Goal: Information Seeking & Learning: Learn about a topic

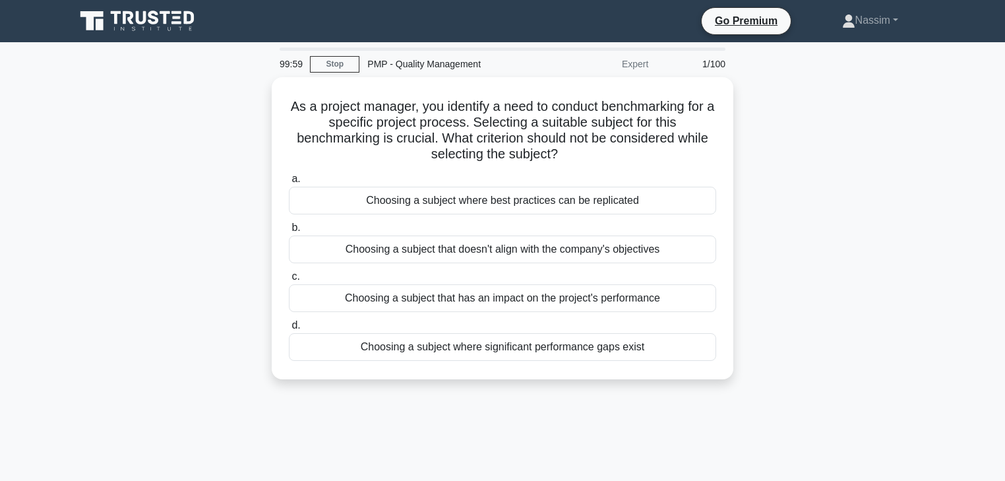
click at [143, 15] on icon at bounding box center [138, 21] width 127 height 25
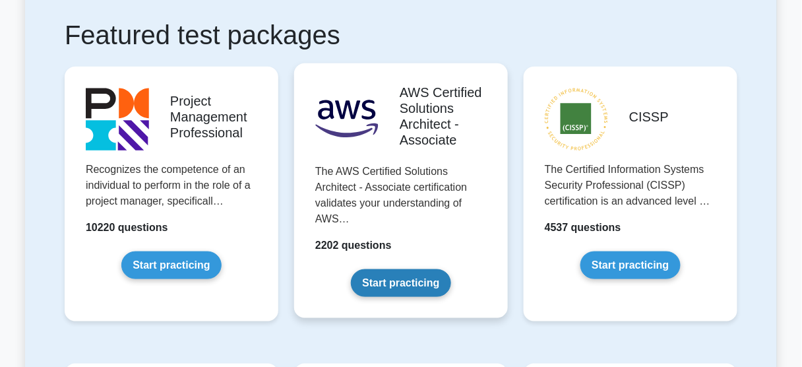
scroll to position [264, 0]
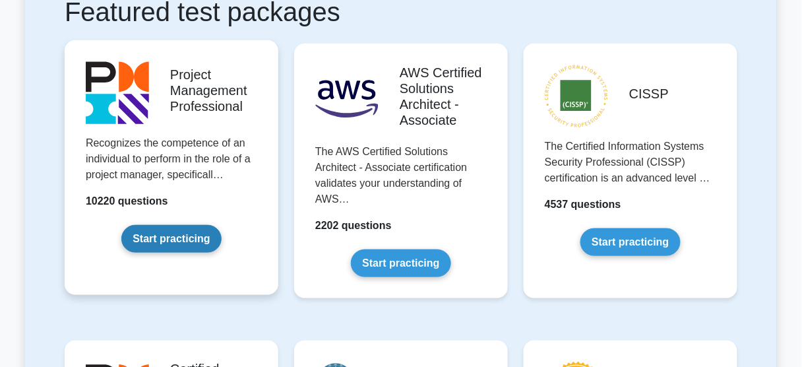
click at [169, 236] on link "Start practicing" at bounding box center [171, 239] width 100 height 28
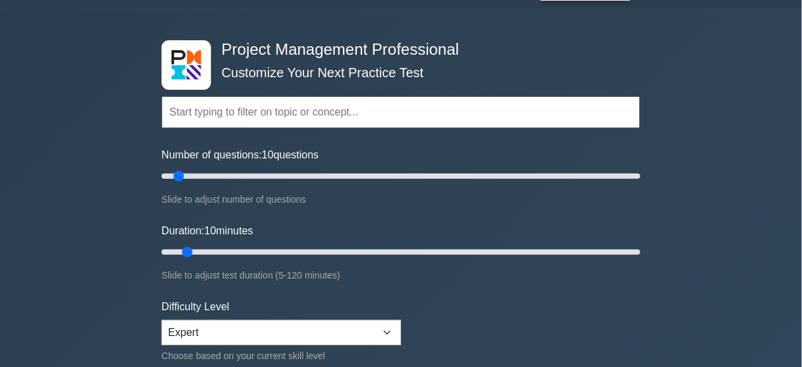
scroll to position [106, 0]
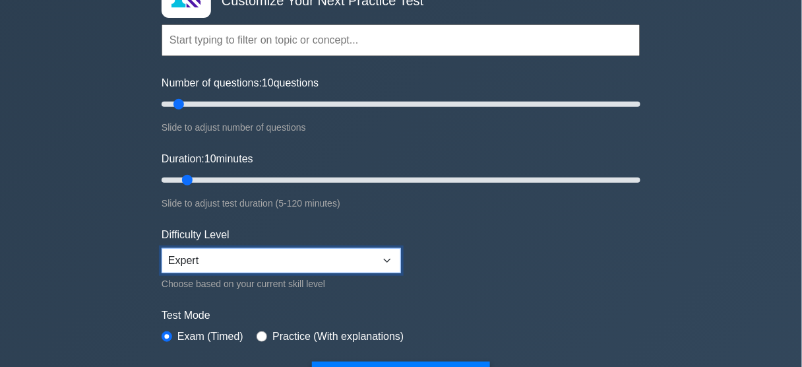
click at [272, 261] on select "Beginner Intermediate Expert" at bounding box center [281, 260] width 239 height 25
click at [162, 248] on select "Beginner Intermediate Expert" at bounding box center [281, 260] width 239 height 25
click at [115, 239] on div "Project Management Professional Customize Your Next Practice Test Topics Scope …" at bounding box center [401, 339] width 802 height 805
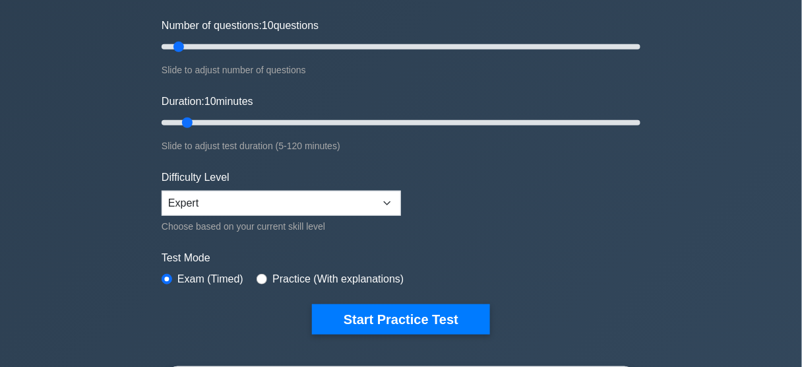
scroll to position [158, 0]
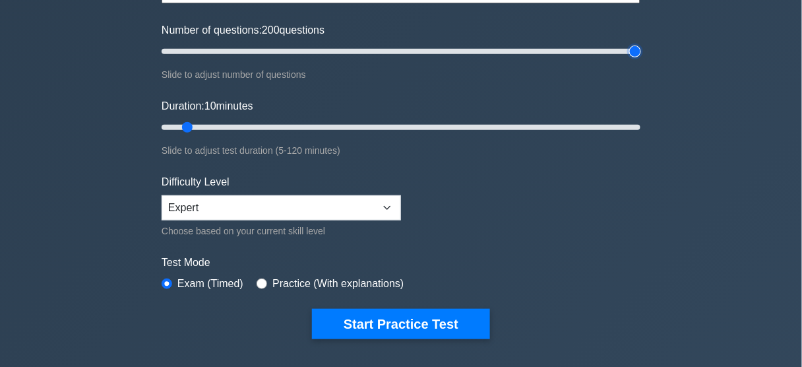
drag, startPoint x: 178, startPoint y: 52, endPoint x: 714, endPoint y: 52, distance: 535.6
type input "200"
click at [640, 52] on input "Number of questions: 200 questions" at bounding box center [401, 52] width 479 height 16
drag, startPoint x: 185, startPoint y: 127, endPoint x: 690, endPoint y: 130, distance: 504.6
type input "120"
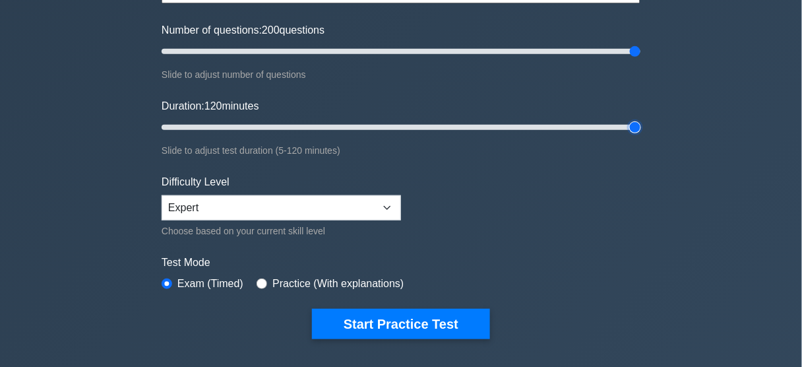
click at [640, 131] on input "Duration: 120 minutes" at bounding box center [401, 127] width 479 height 16
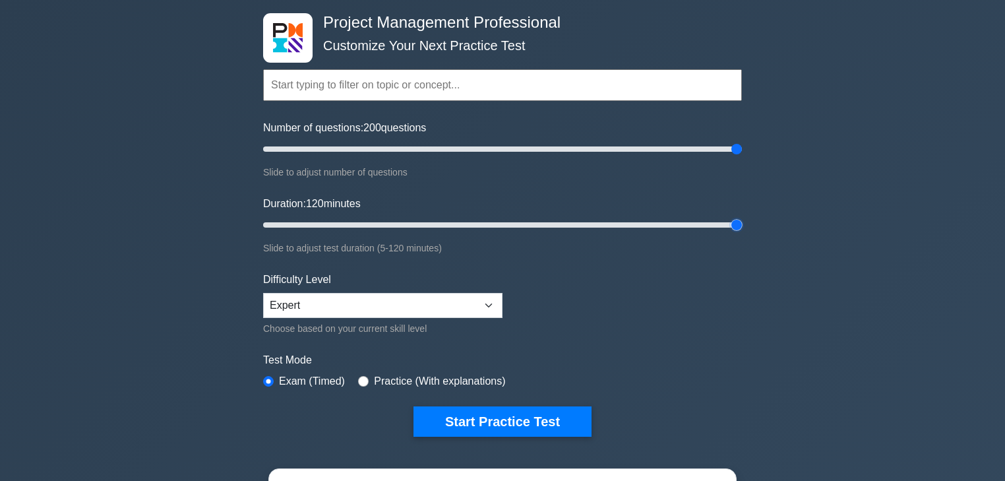
scroll to position [53, 0]
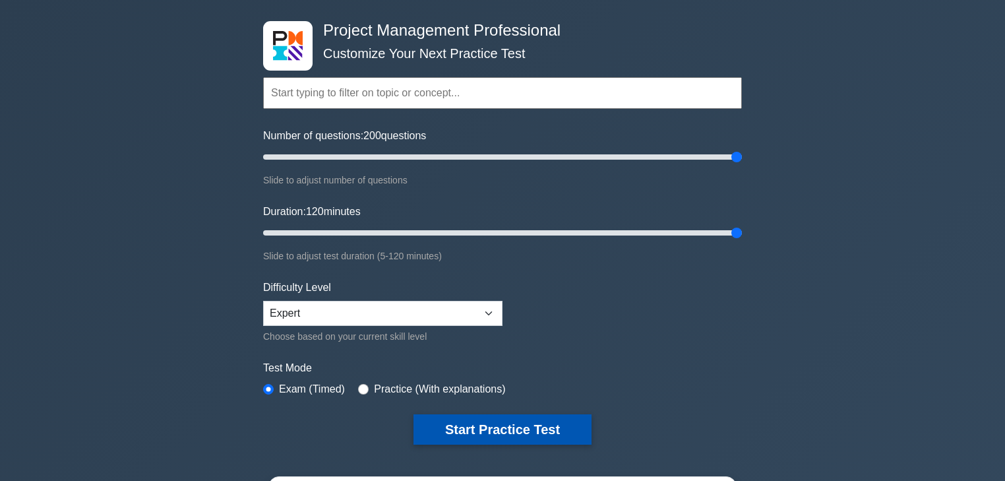
click at [525, 366] on button "Start Practice Test" at bounding box center [503, 429] width 178 height 30
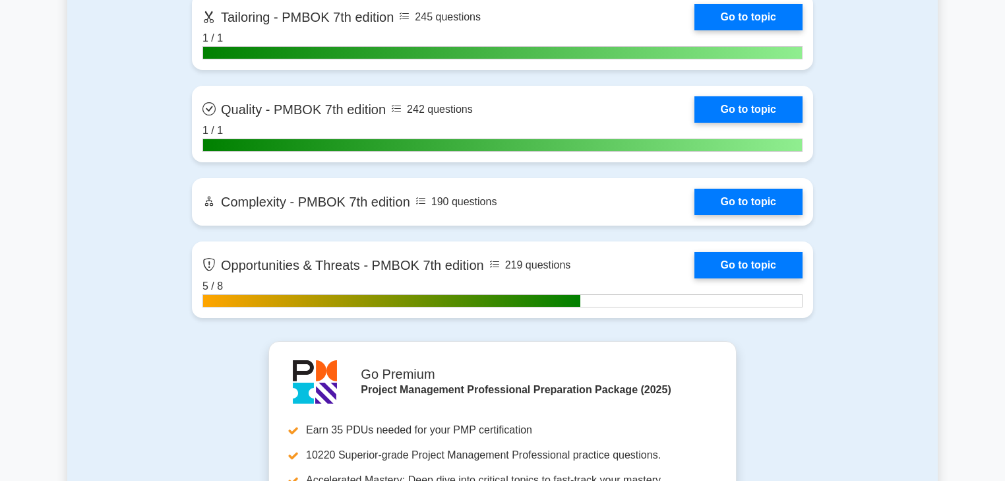
scroll to position [4169, 0]
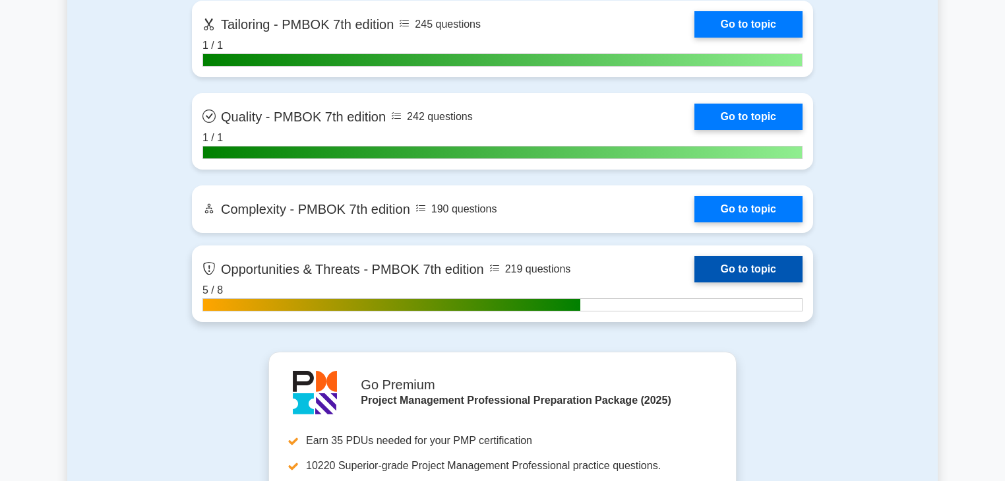
click at [695, 272] on link "Go to topic" at bounding box center [749, 269] width 108 height 26
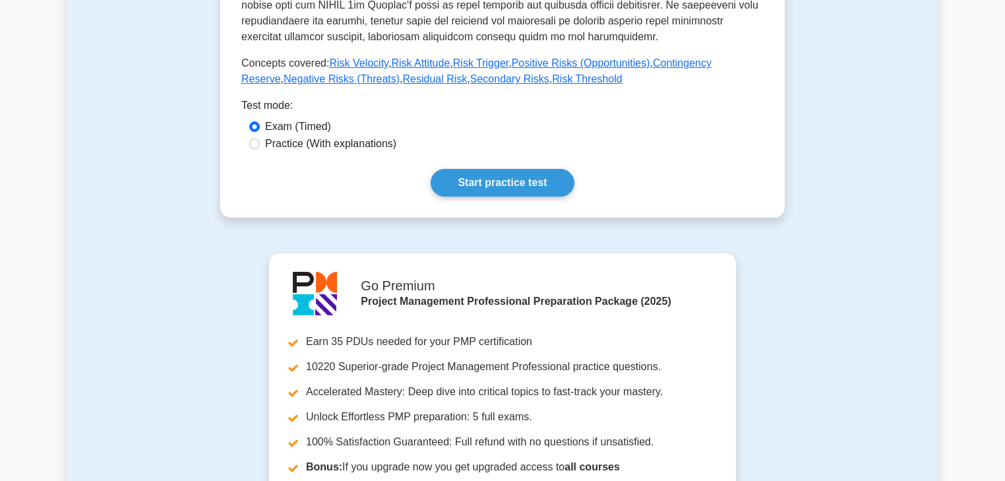
scroll to position [580, 0]
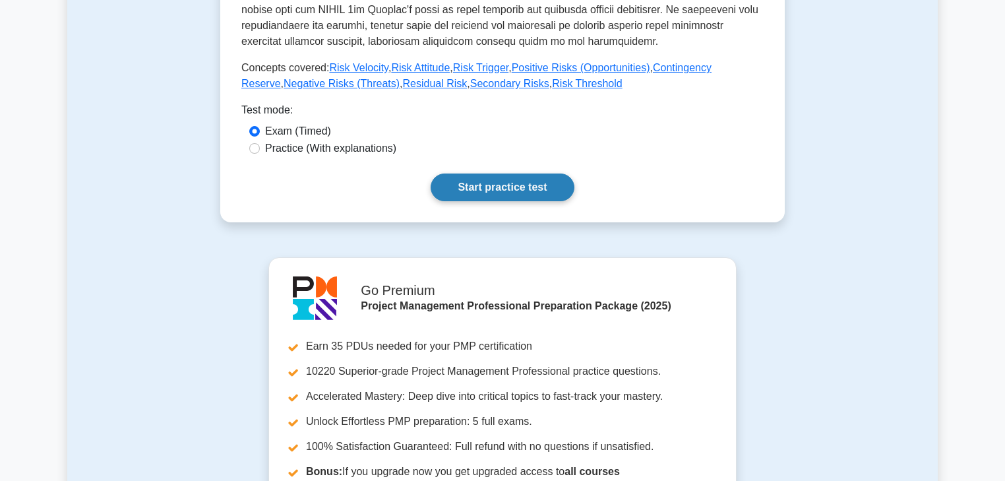
click at [491, 185] on link "Start practice test" at bounding box center [502, 187] width 143 height 28
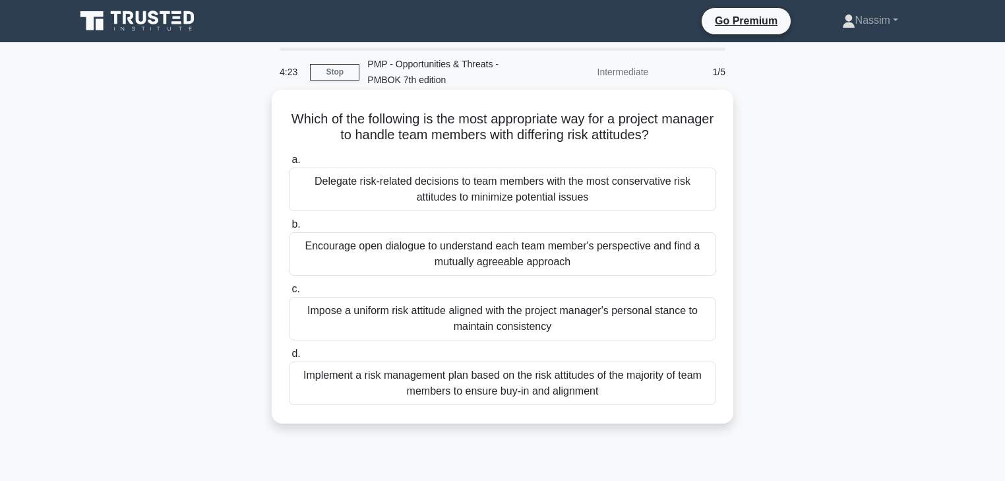
click at [381, 259] on div "Encourage open dialogue to understand each team member's perspective and find a…" at bounding box center [502, 254] width 427 height 44
click at [289, 229] on input "b. Encourage open dialogue to understand each team member's perspective and fin…" at bounding box center [289, 224] width 0 height 9
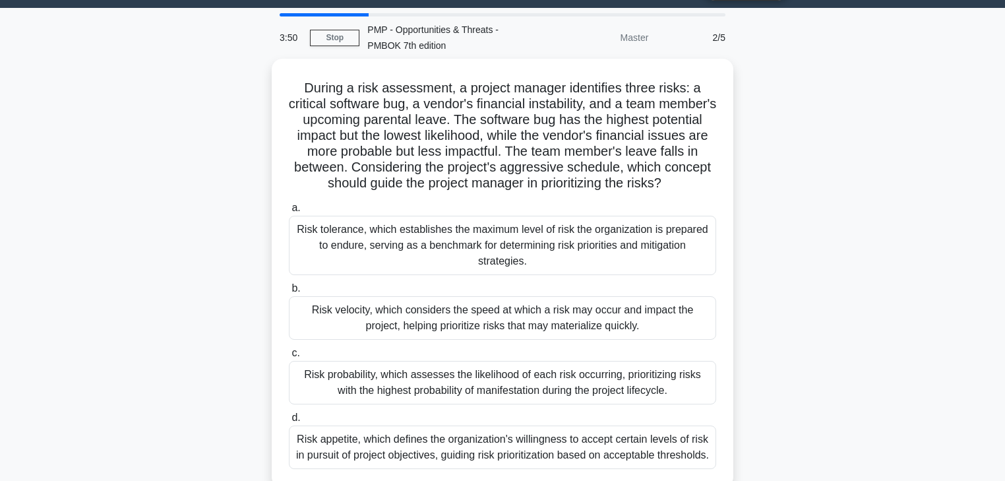
scroll to position [53, 0]
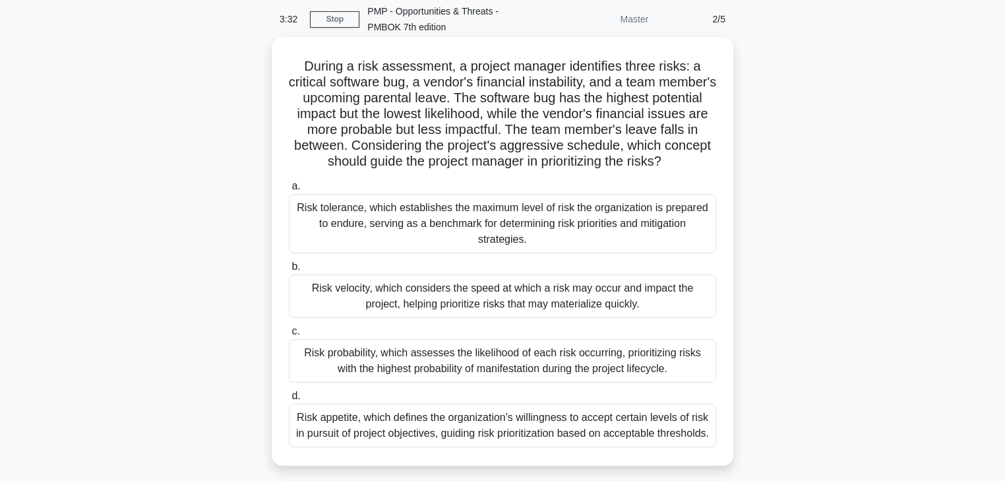
click at [437, 356] on div "Risk probability, which assesses the likelihood of each risk occurring, priorit…" at bounding box center [502, 361] width 427 height 44
click at [289, 336] on input "c. Risk probability, which assesses the likelihood of each risk occurring, prio…" at bounding box center [289, 331] width 0 height 9
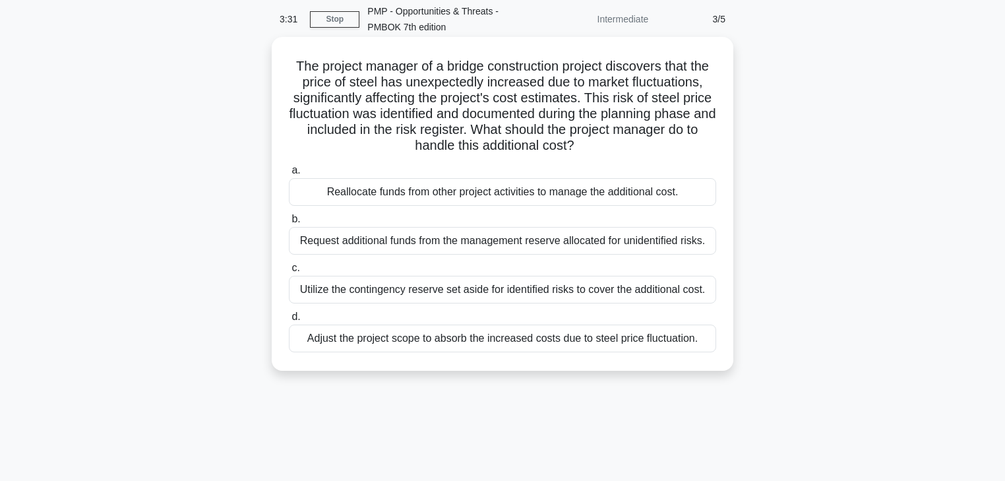
scroll to position [0, 0]
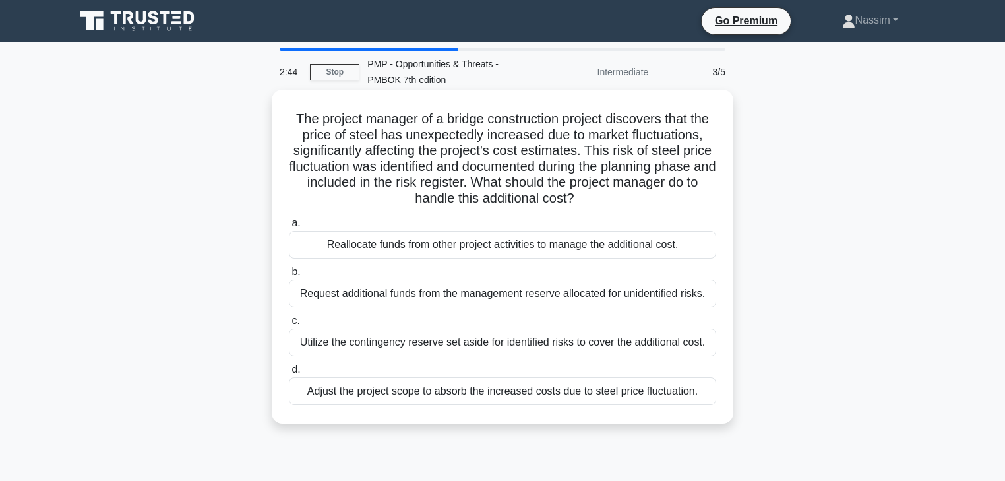
click at [462, 343] on div "Utilize the contingency reserve set aside for identified risks to cover the add…" at bounding box center [502, 342] width 427 height 28
click at [289, 325] on input "c. Utilize the contingency reserve set aside for identified risks to cover the …" at bounding box center [289, 321] width 0 height 9
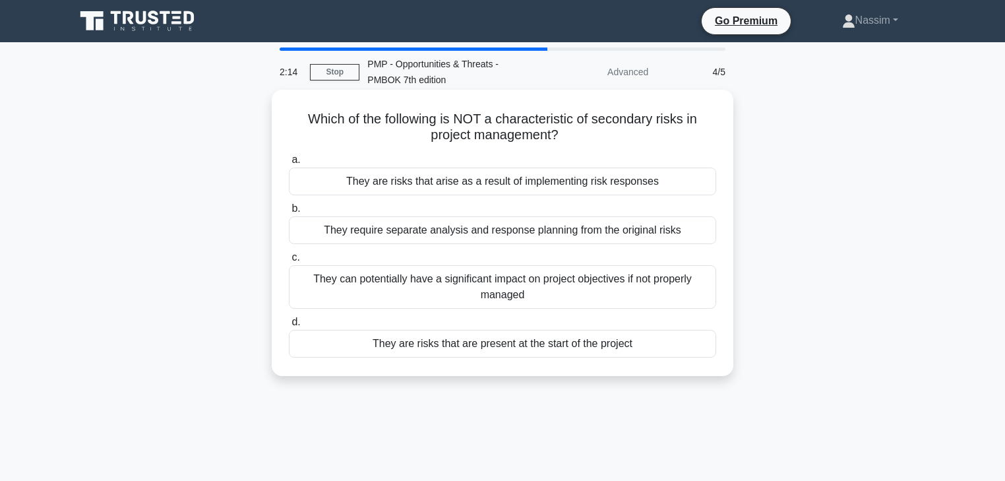
click at [503, 345] on div "They are risks that are present at the start of the project" at bounding box center [502, 344] width 427 height 28
click at [289, 326] on input "d. They are risks that are present at the start of the project" at bounding box center [289, 322] width 0 height 9
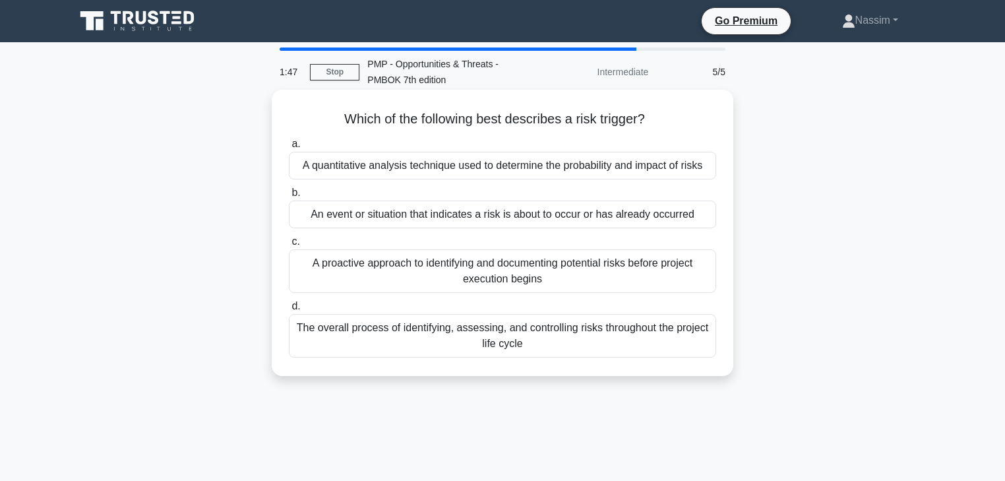
click at [461, 210] on div "An event or situation that indicates a risk is about to occur or has already oc…" at bounding box center [502, 215] width 427 height 28
click at [289, 197] on input "b. An event or situation that indicates a risk is about to occur or has already…" at bounding box center [289, 193] width 0 height 9
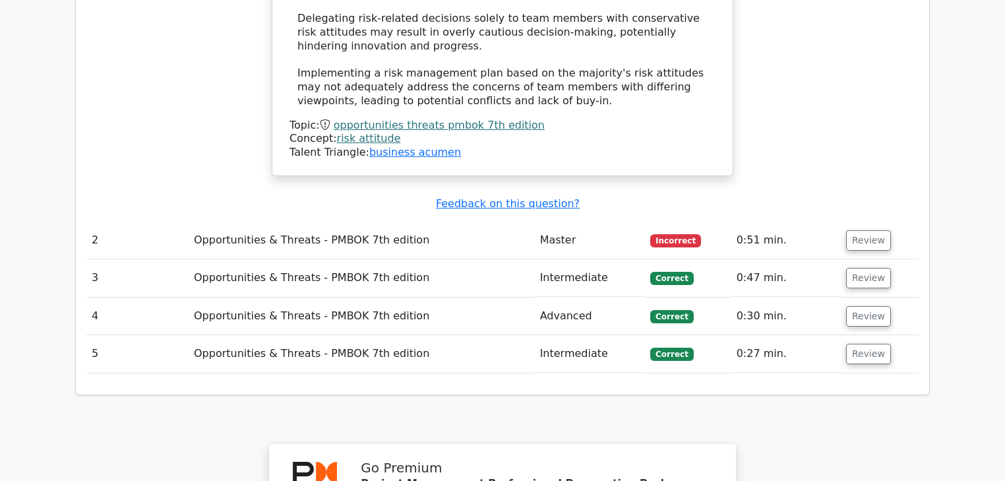
scroll to position [1636, 0]
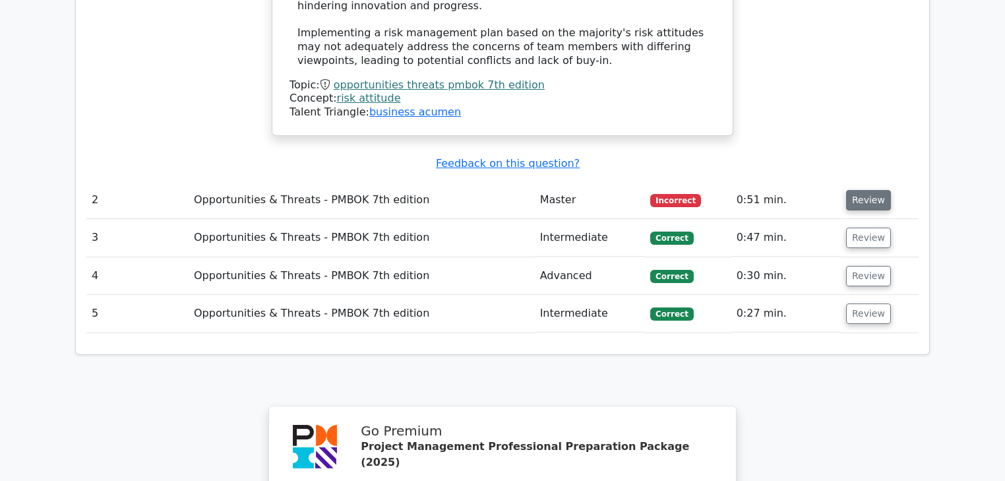
click at [850, 190] on button "Review" at bounding box center [868, 200] width 45 height 20
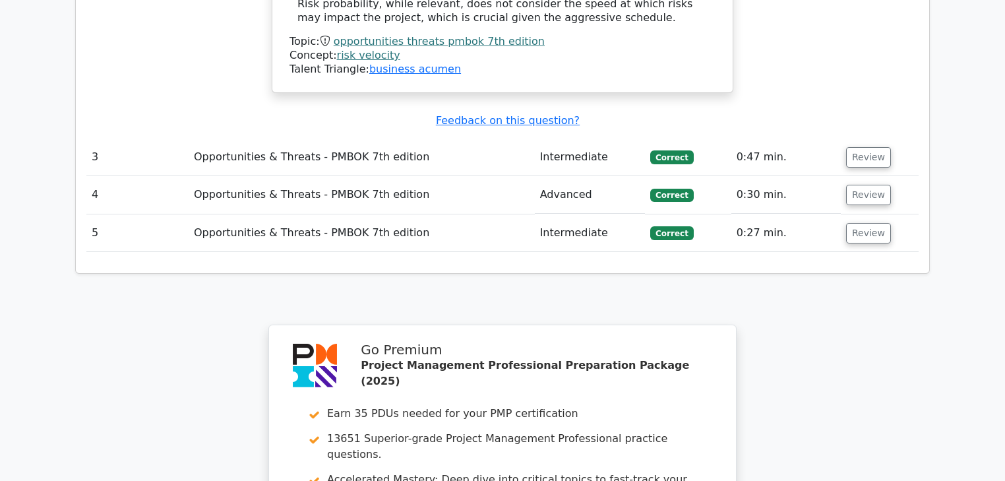
scroll to position [2849, 0]
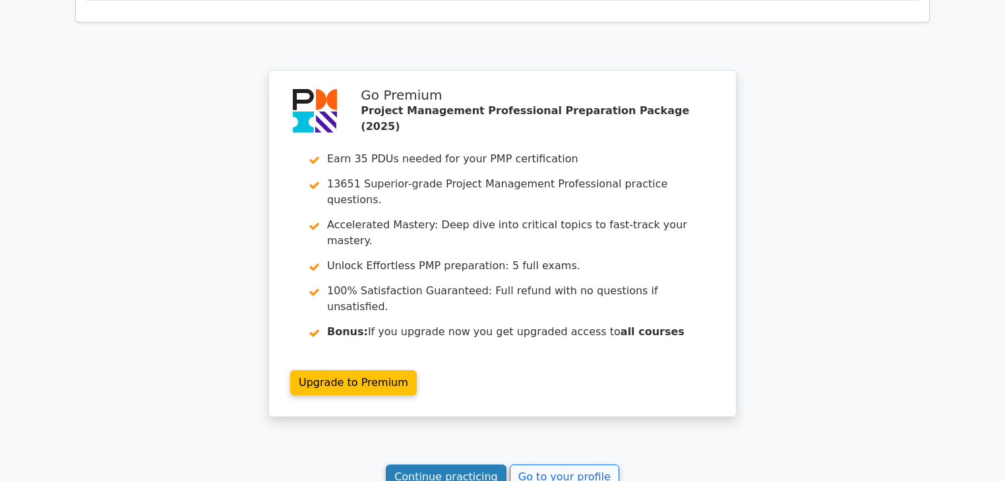
click at [450, 464] on link "Continue practicing" at bounding box center [446, 476] width 121 height 25
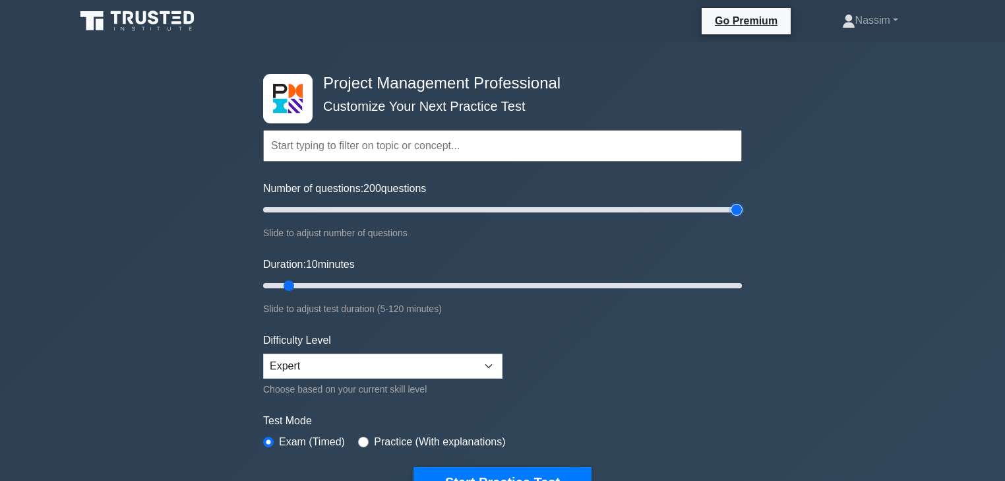
drag, startPoint x: 282, startPoint y: 208, endPoint x: 875, endPoint y: 204, distance: 592.3
type input "200"
click at [742, 204] on input "Number of questions: 200 questions" at bounding box center [502, 210] width 479 height 16
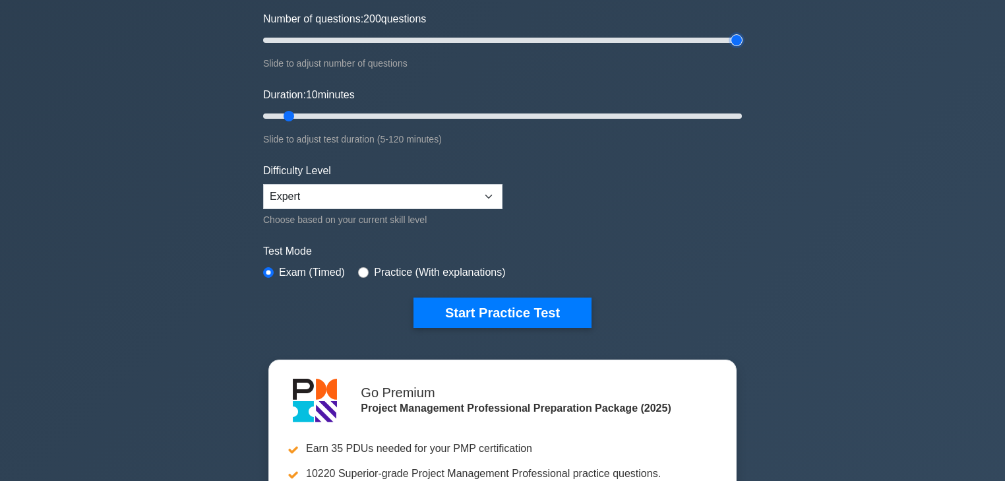
scroll to position [106, 0]
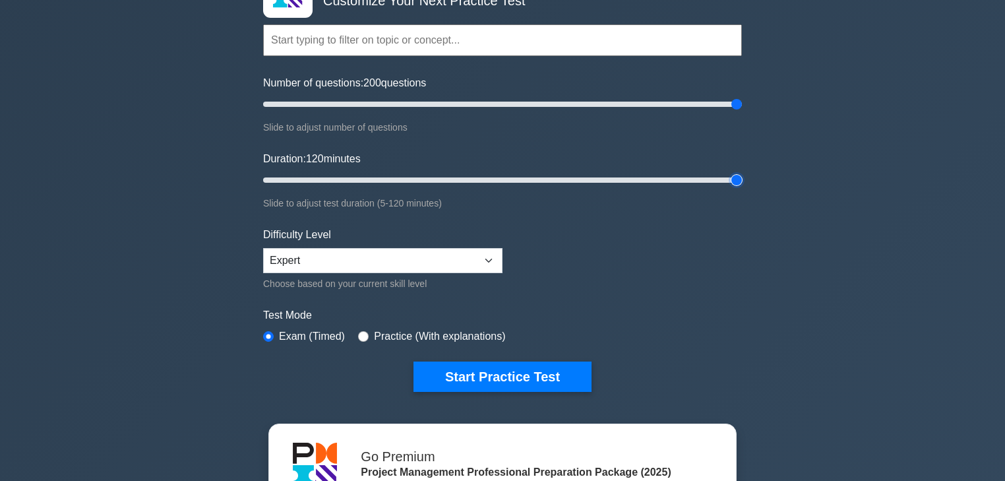
drag, startPoint x: 289, startPoint y: 180, endPoint x: 844, endPoint y: 174, distance: 554.7
type input "120"
click at [742, 174] on input "Duration: 120 minutes" at bounding box center [502, 180] width 479 height 16
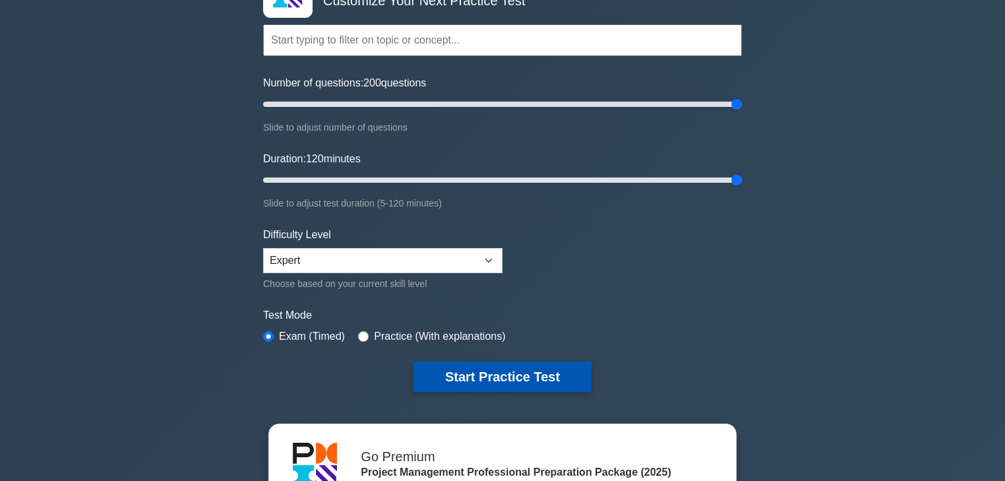
click at [551, 370] on button "Start Practice Test" at bounding box center [503, 376] width 178 height 30
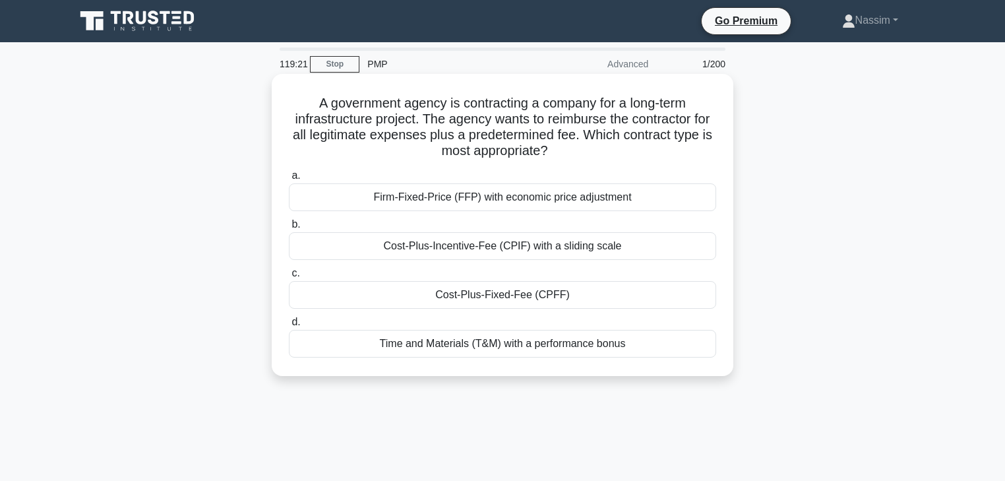
click at [465, 290] on div "Cost-Plus-Fixed-Fee (CPFF)" at bounding box center [502, 295] width 427 height 28
click at [289, 278] on input "c. Cost-Plus-Fixed-Fee (CPFF)" at bounding box center [289, 273] width 0 height 9
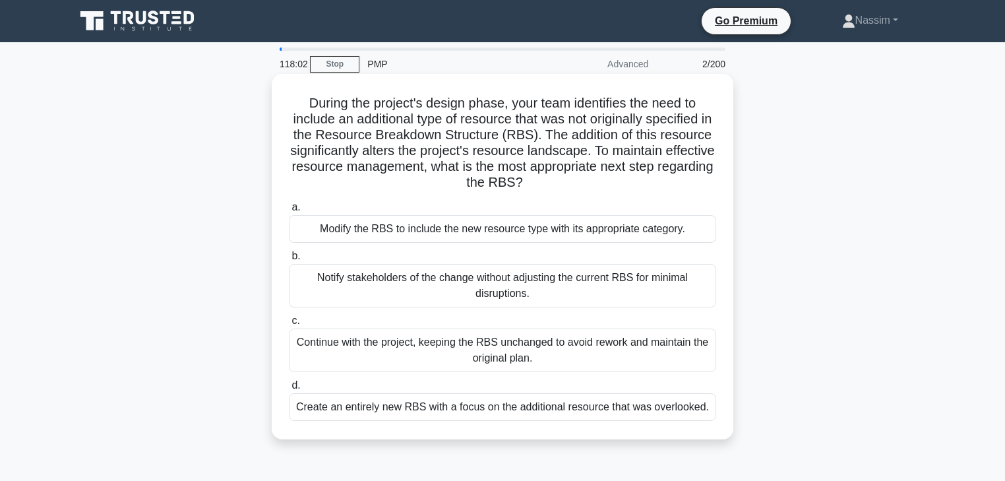
click at [472, 416] on div "Create an entirely new RBS with a focus on the additional resource that was ove…" at bounding box center [502, 407] width 427 height 28
click at [289, 390] on input "d. Create an entirely new RBS with a focus on the additional resource that was …" at bounding box center [289, 385] width 0 height 9
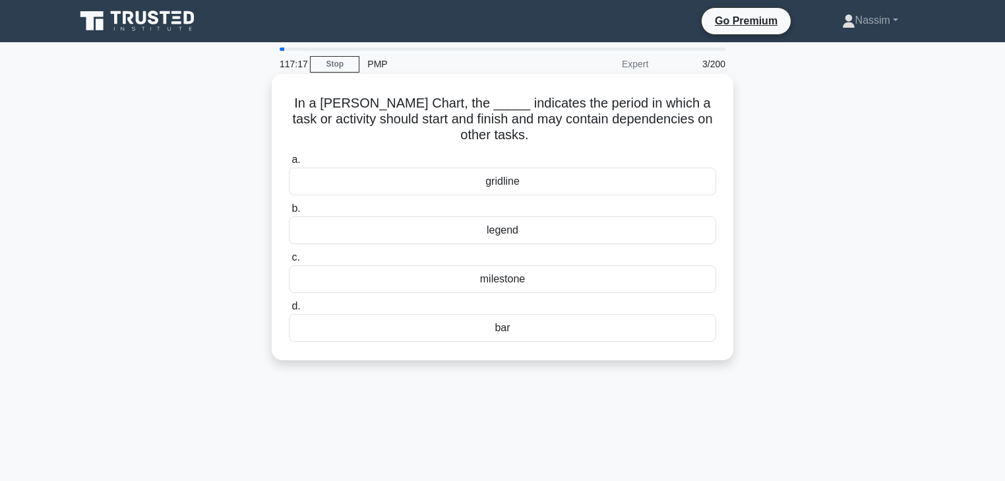
click at [507, 331] on div "bar" at bounding box center [502, 328] width 427 height 28
click at [289, 311] on input "d. bar" at bounding box center [289, 306] width 0 height 9
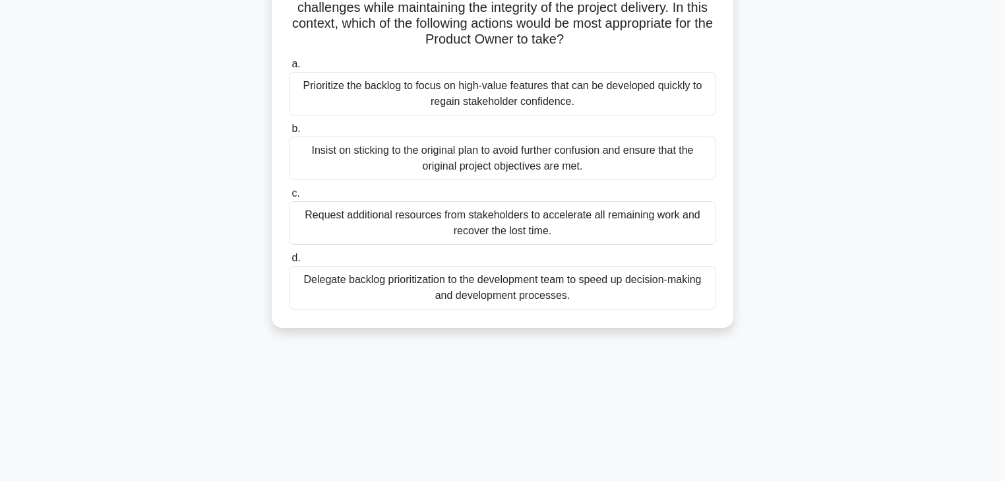
scroll to position [211, 0]
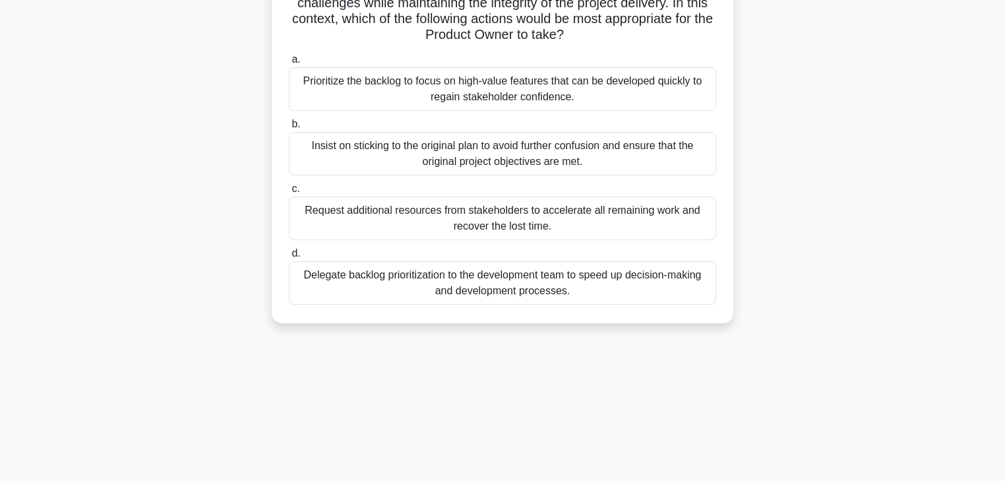
click at [386, 88] on div "Prioritize the backlog to focus on high-value features that can be developed qu…" at bounding box center [502, 89] width 427 height 44
click at [289, 64] on input "a. Prioritize the backlog to focus on high-value features that can be developed…" at bounding box center [289, 59] width 0 height 9
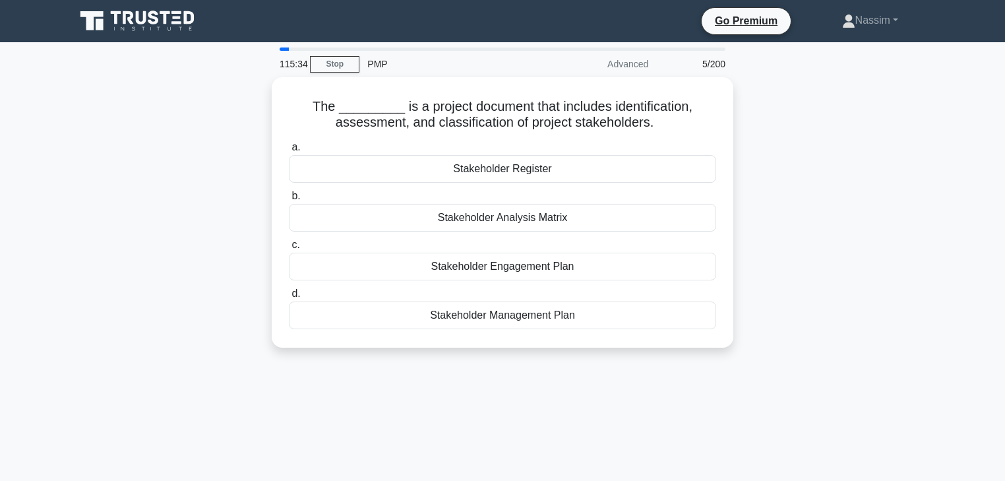
scroll to position [0, 0]
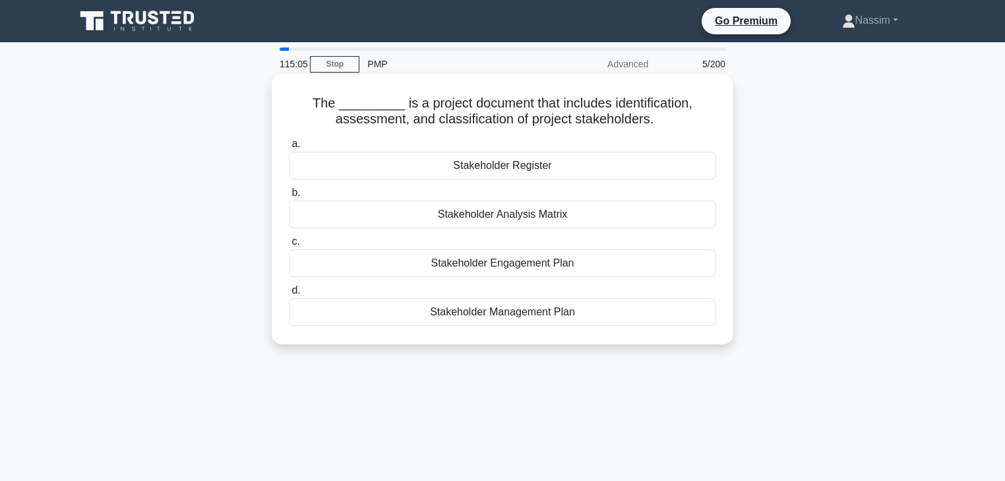
click at [495, 318] on div "Stakeholder Management Plan" at bounding box center [502, 312] width 427 height 28
click at [289, 295] on input "d. Stakeholder Management Plan" at bounding box center [289, 290] width 0 height 9
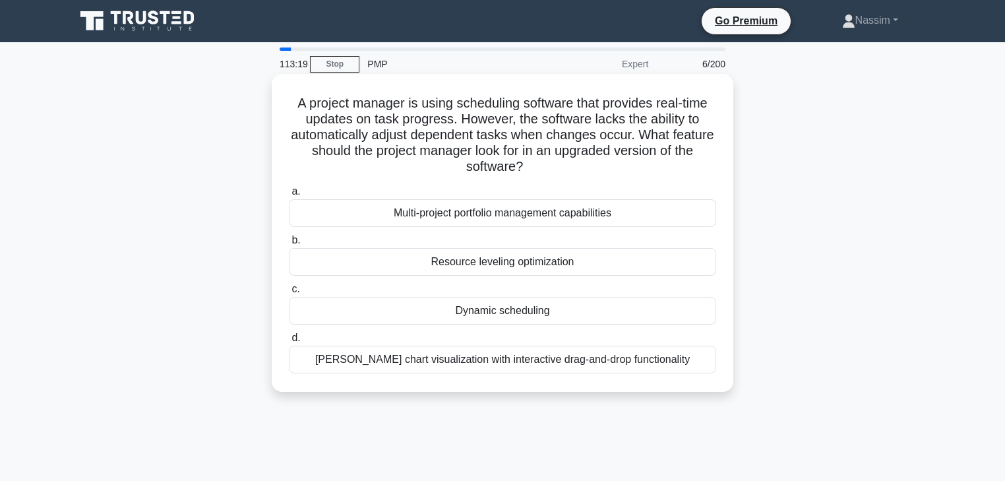
click at [512, 309] on div "Dynamic scheduling" at bounding box center [502, 311] width 427 height 28
click at [289, 294] on input "c. Dynamic scheduling" at bounding box center [289, 289] width 0 height 9
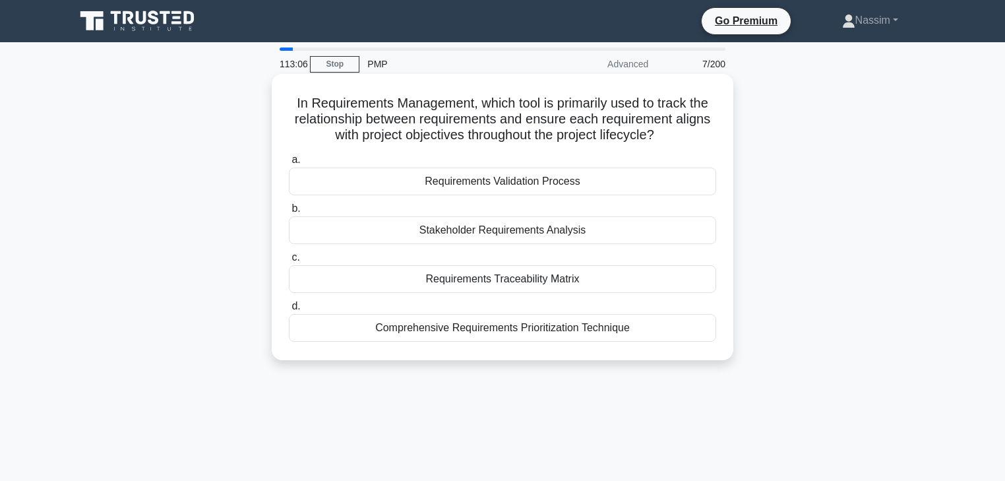
click at [479, 284] on div "Requirements Traceability Matrix" at bounding box center [502, 279] width 427 height 28
click at [289, 262] on input "c. Requirements Traceability Matrix" at bounding box center [289, 257] width 0 height 9
